Goal: Find contact information: Obtain details needed to contact an individual or organization

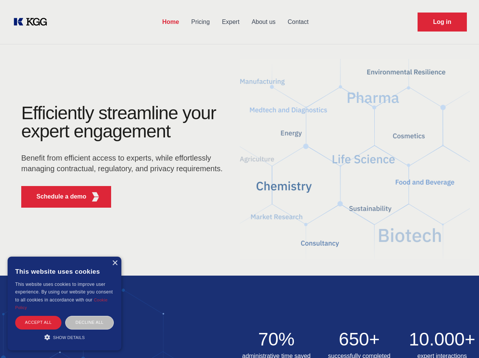
click at [239, 179] on div "Efficiently streamline your expert engagement Benefit from efficient access to …" at bounding box center [124, 159] width 231 height 110
click at [57, 197] on p "Schedule a demo" at bounding box center [61, 196] width 50 height 9
click at [115, 263] on div "× This website uses cookies This website uses cookies to improve user experienc…" at bounding box center [65, 303] width 114 height 94
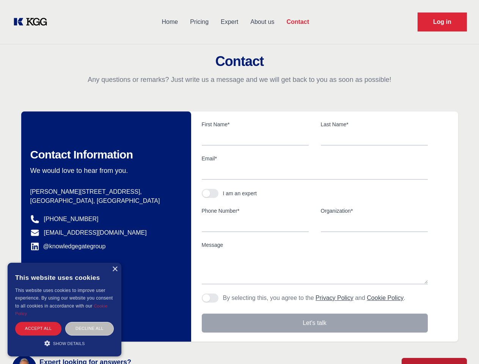
click at [38, 322] on div "Accept all" at bounding box center [38, 328] width 46 height 13
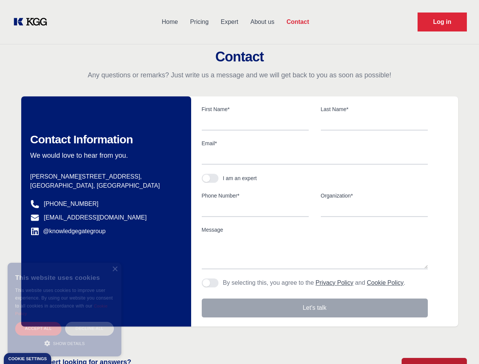
click at [90, 322] on div "Decline all" at bounding box center [89, 328] width 49 height 13
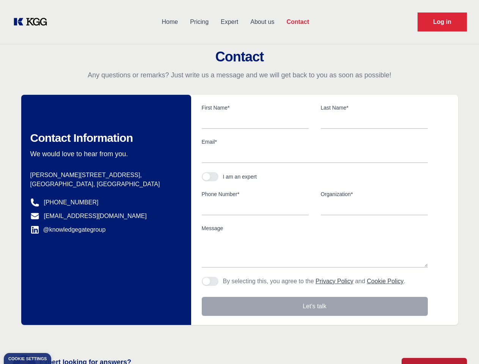
click at [64, 337] on main "Contact Any questions or remarks? Just write us a message and we will get back …" at bounding box center [239, 197] width 479 height 395
